Goal: Task Accomplishment & Management: Use online tool/utility

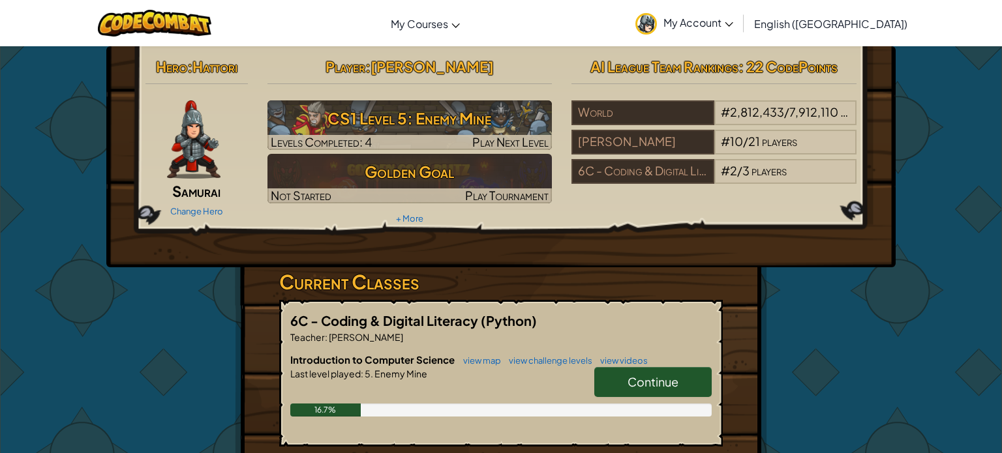
click at [655, 372] on link "Continue" at bounding box center [652, 382] width 117 height 30
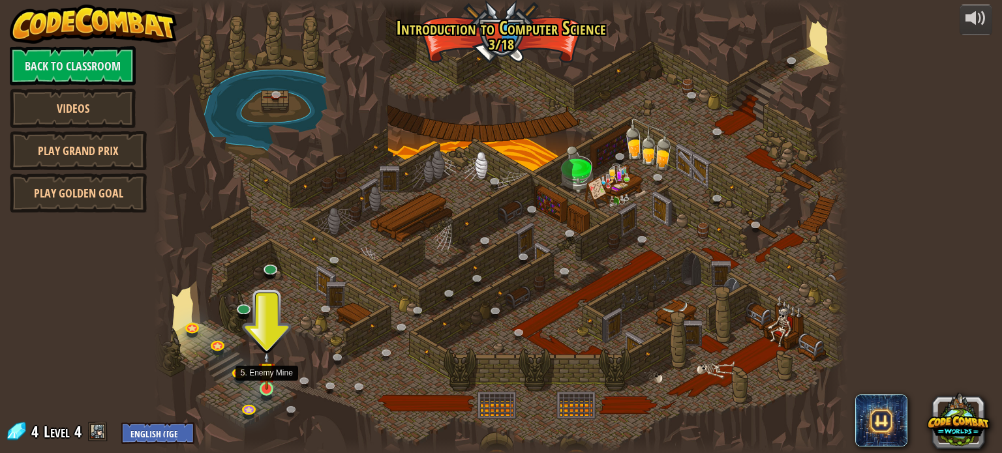
click at [264, 389] on img at bounding box center [266, 371] width 17 height 39
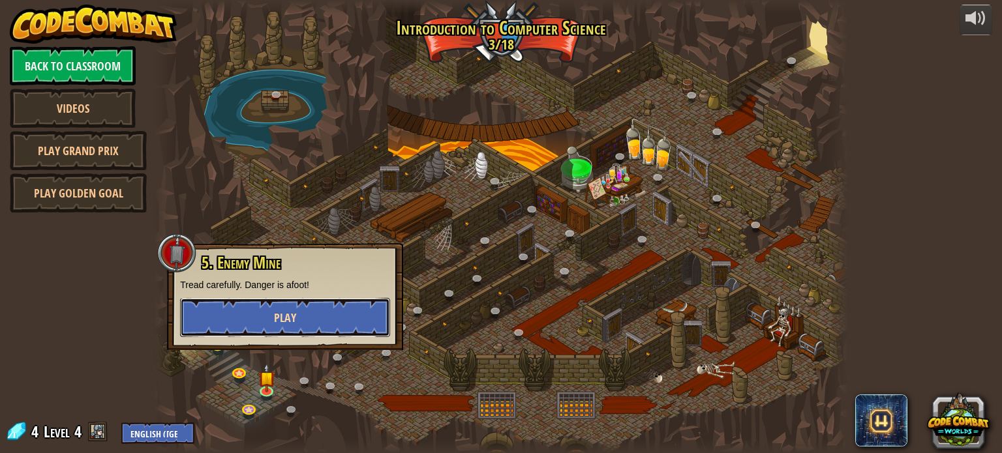
click at [268, 330] on button "Play" at bounding box center [285, 317] width 210 height 39
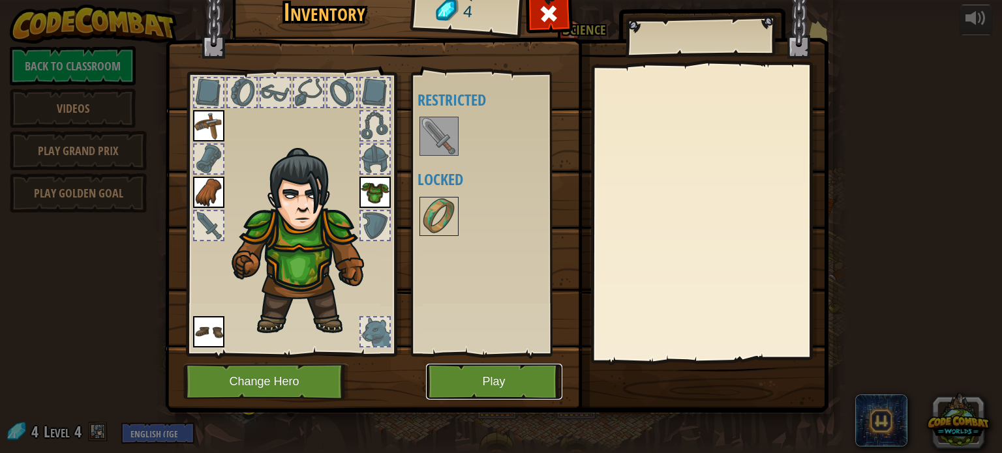
click at [466, 382] on button "Play" at bounding box center [494, 382] width 136 height 36
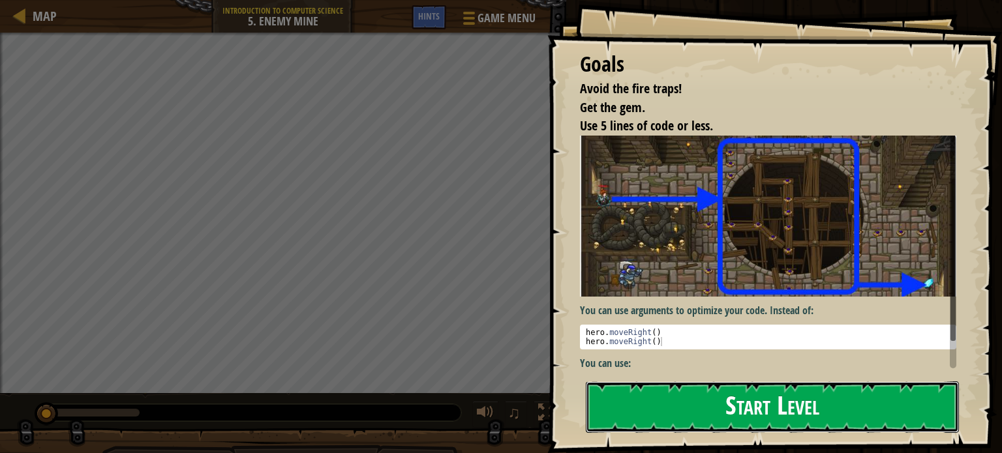
click at [717, 414] on button "Start Level" at bounding box center [772, 408] width 373 height 52
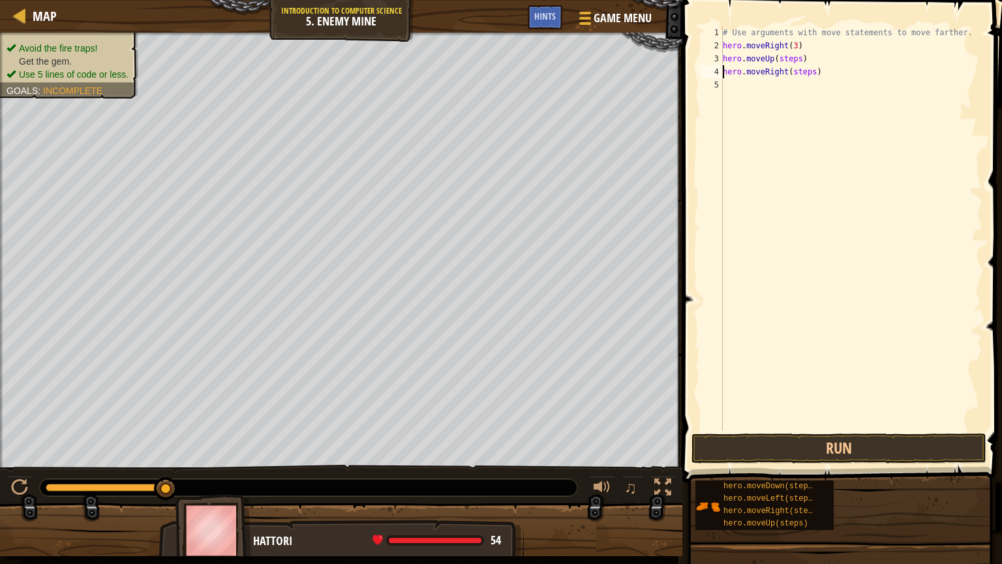
click at [803, 57] on div "# Use arguments with move statements to move farther. hero . moveRight ( 3 ) he…" at bounding box center [851, 241] width 262 height 430
click at [815, 72] on div "# Use arguments with move statements to move farther. hero . moveRight ( 3 ) he…" at bounding box center [851, 241] width 262 height 430
type textarea "hero.moveRight(1)"
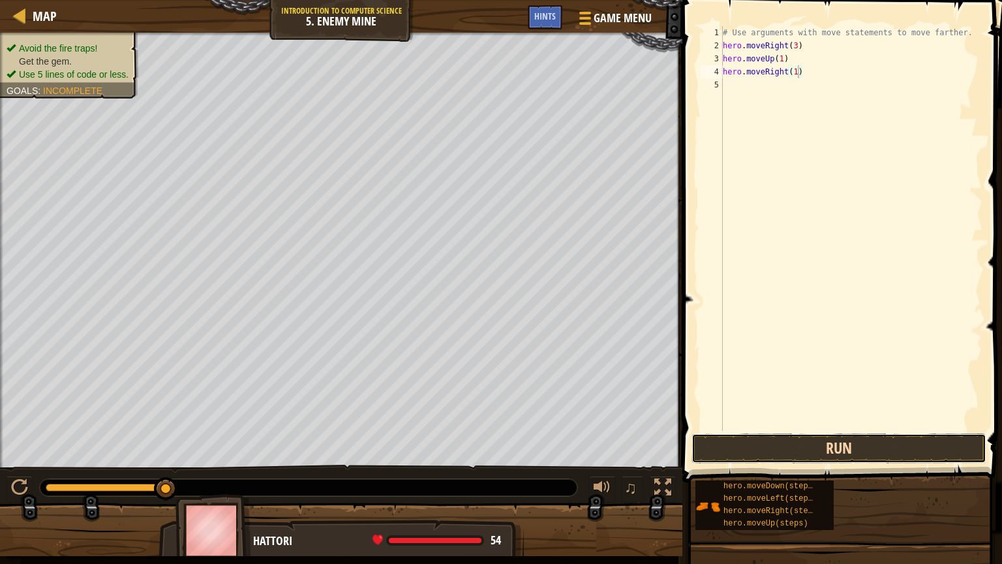
click at [785, 449] on button "Run" at bounding box center [838, 448] width 295 height 30
